Goal: Information Seeking & Learning: Learn about a topic

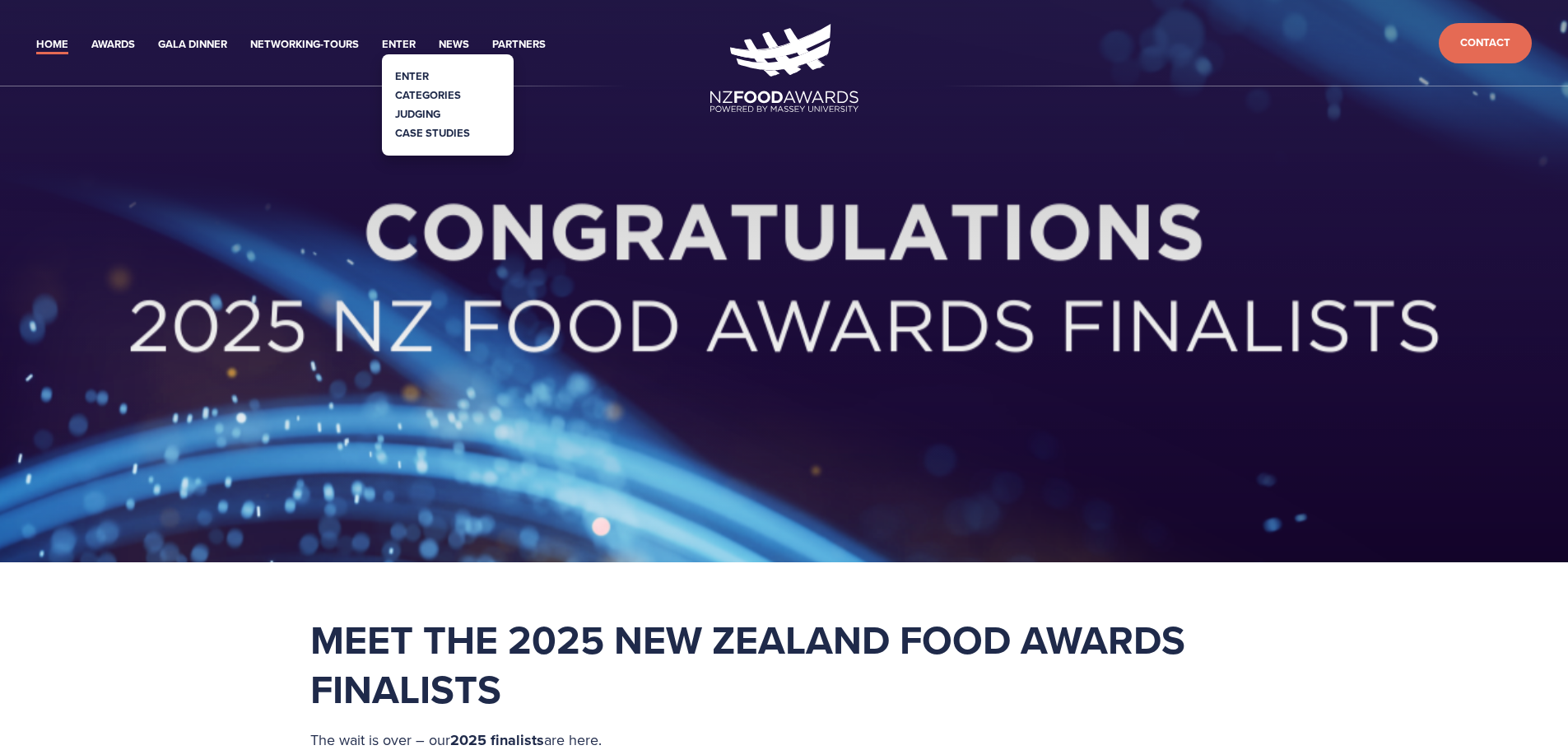
click at [419, 91] on link "Categories" at bounding box center [428, 95] width 66 height 16
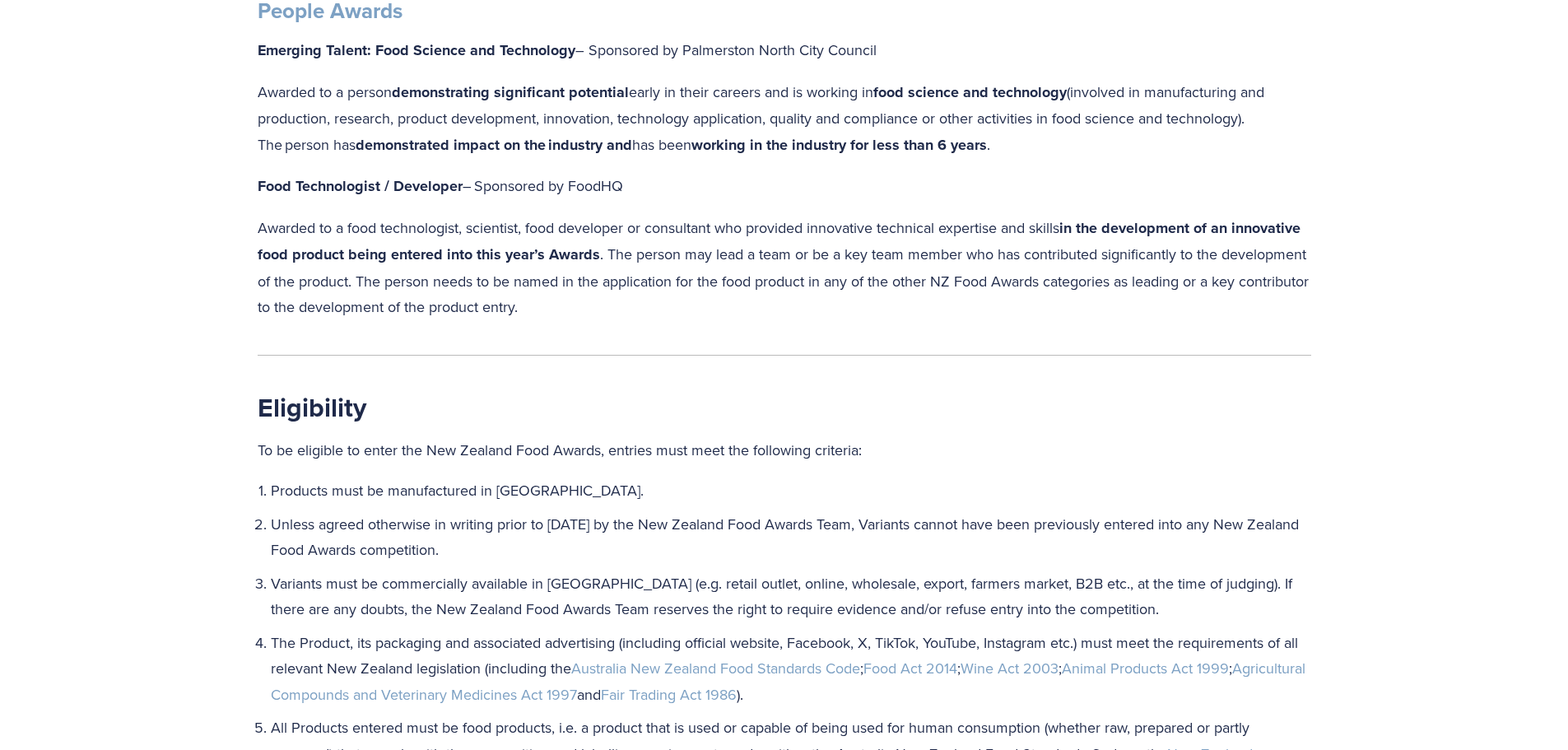
scroll to position [1811, 0]
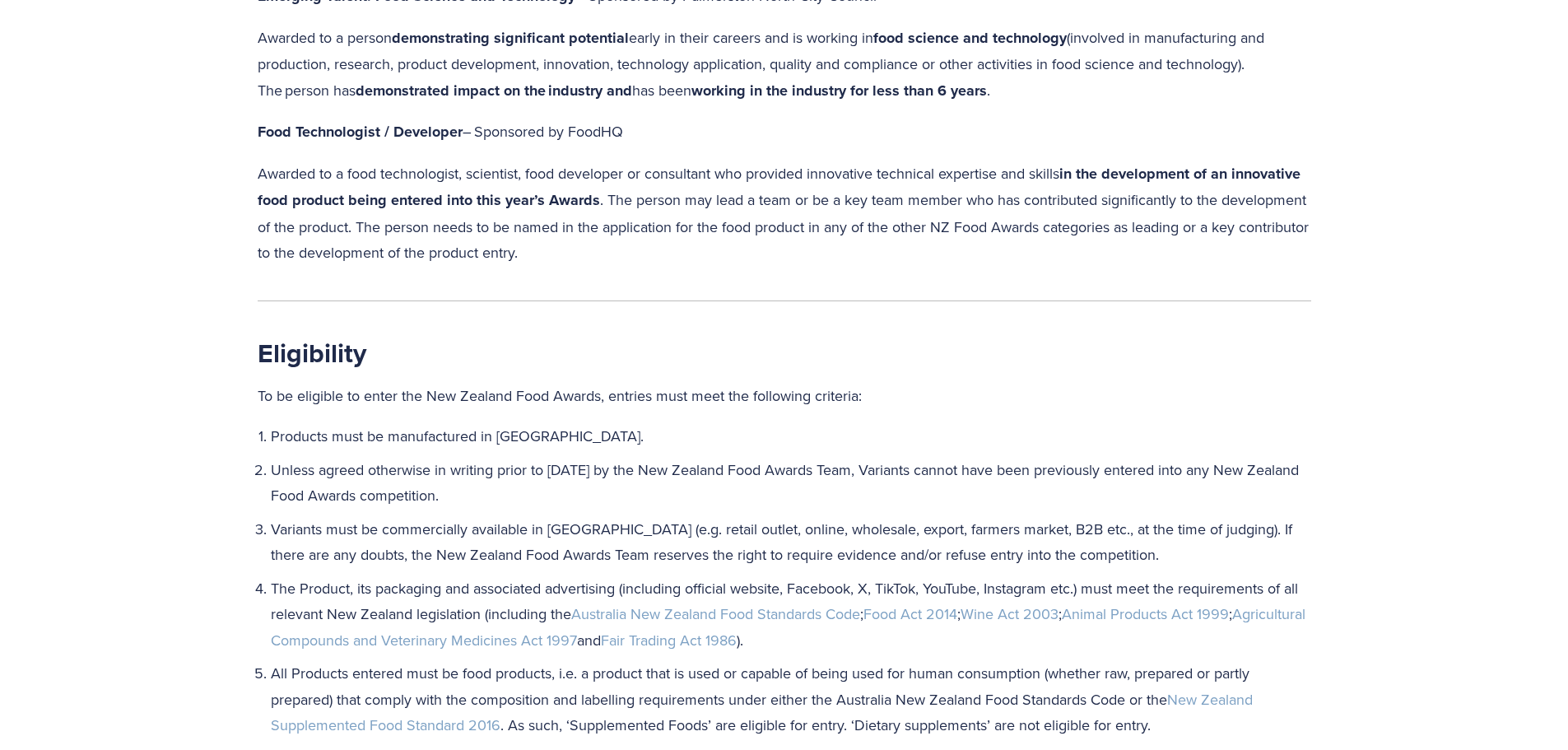
drag, startPoint x: 646, startPoint y: 261, endPoint x: 258, endPoint y: 170, distance: 398.5
click at [258, 170] on p "Awarded to a food technologist, scientist, food developer or consultant who pro…" at bounding box center [784, 212] width 1054 height 105
copy p "Awarded to a food technologist, scientist, food developer or consultant who pro…"
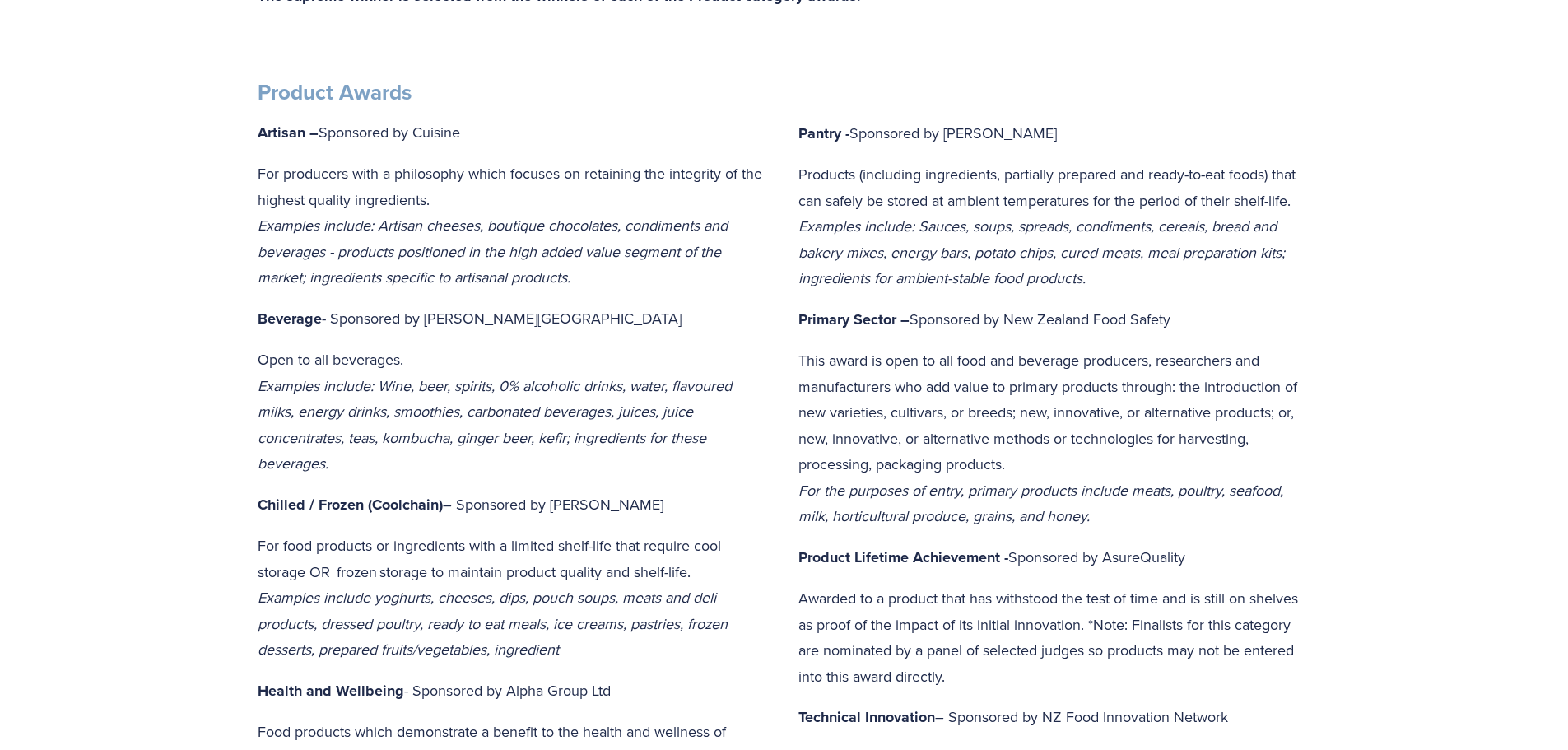
scroll to position [0, 0]
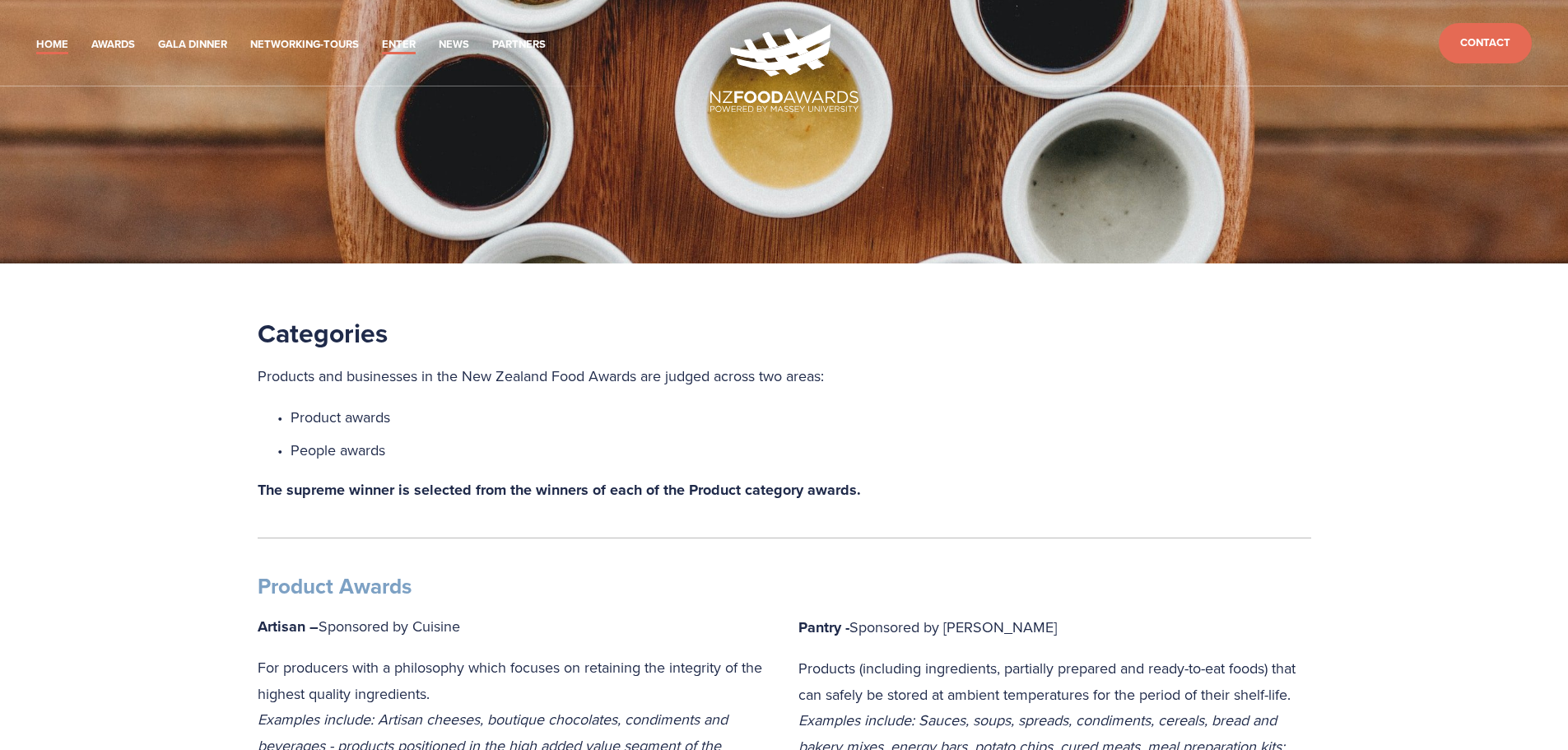
click at [50, 46] on link "Home" at bounding box center [52, 45] width 32 height 19
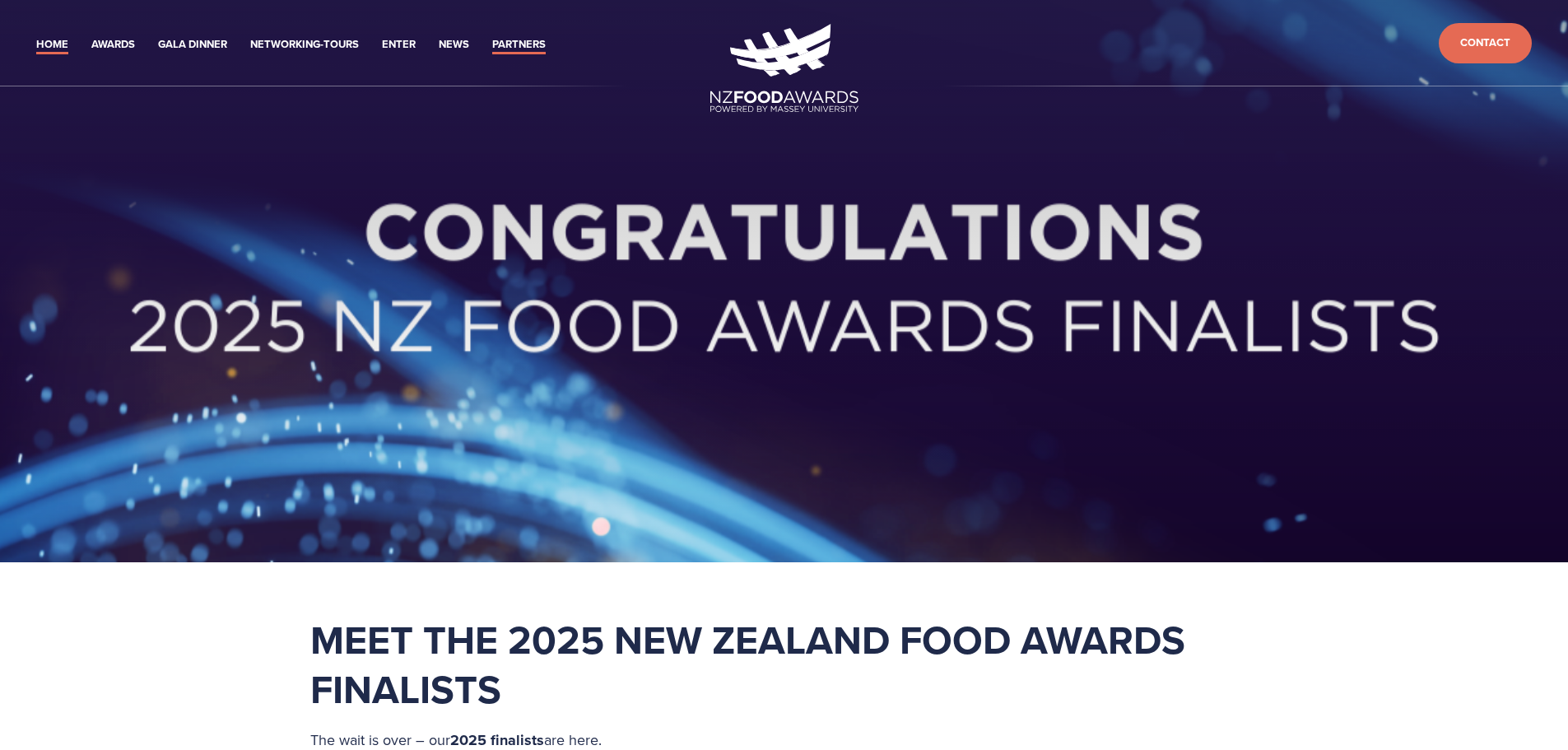
click at [502, 44] on link "Partners" at bounding box center [519, 45] width 53 height 19
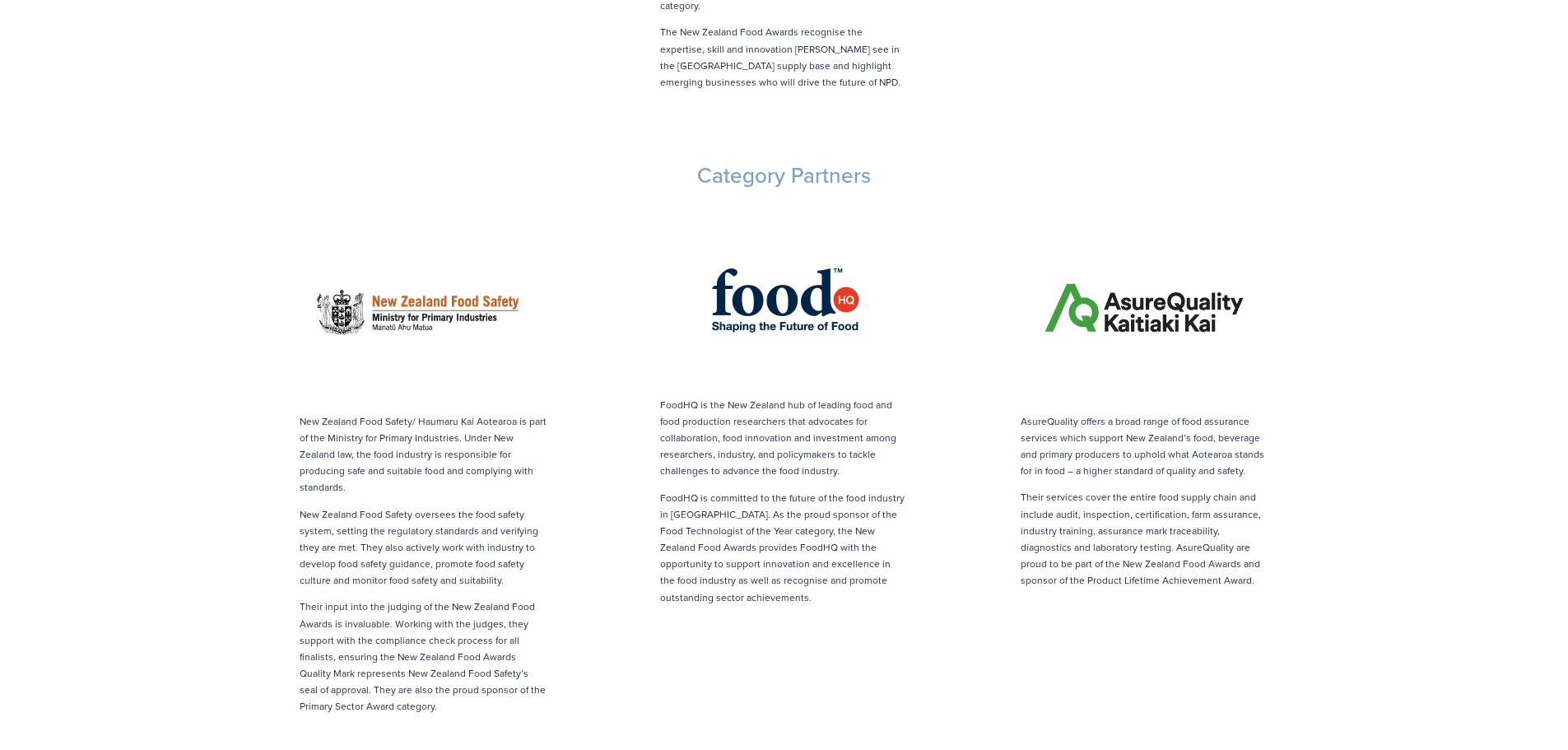
scroll to position [1646, 0]
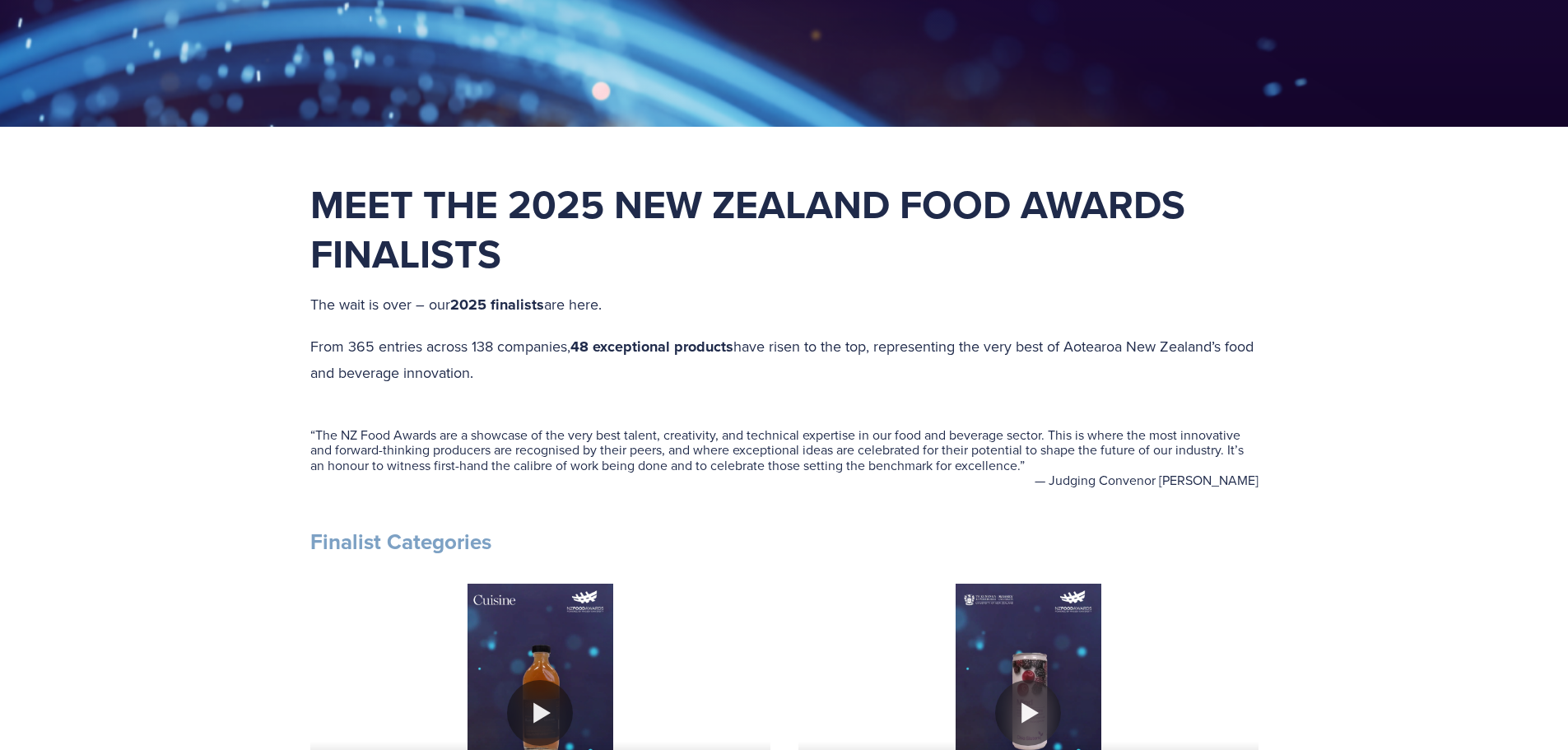
scroll to position [659, 0]
